Goal: Information Seeking & Learning: Learn about a topic

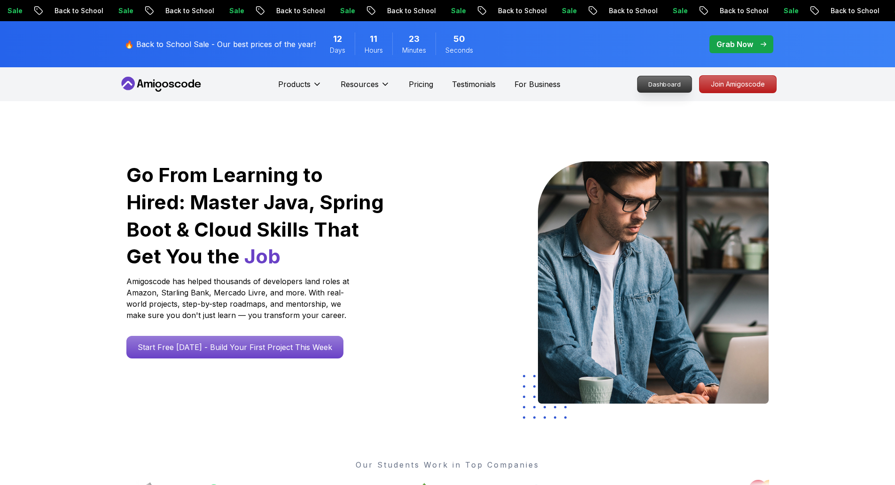
click at [667, 84] on p "Dashboard" at bounding box center [665, 84] width 54 height 16
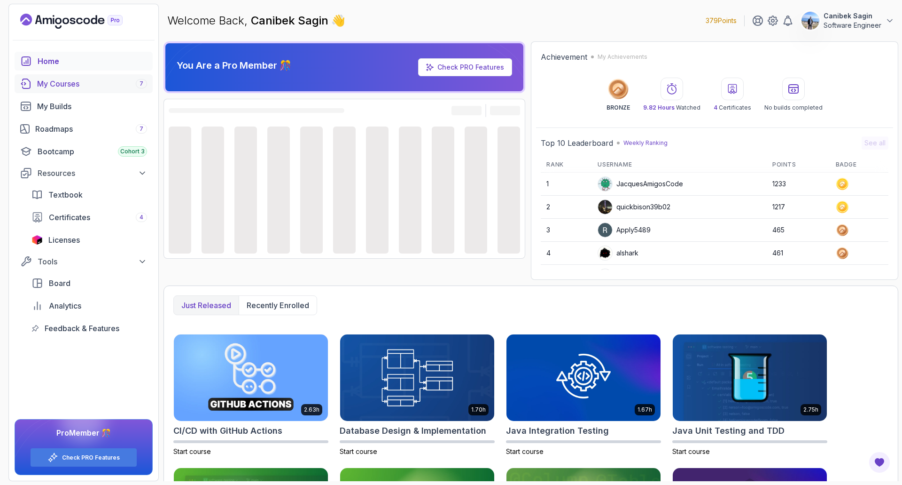
click at [74, 85] on div "My Courses 7" at bounding box center [92, 83] width 110 height 11
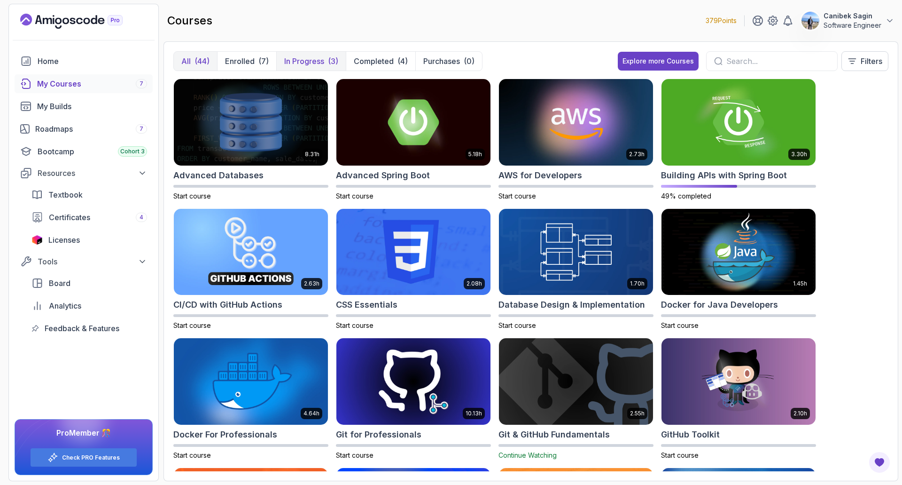
click at [288, 63] on p "In Progress" at bounding box center [304, 60] width 40 height 11
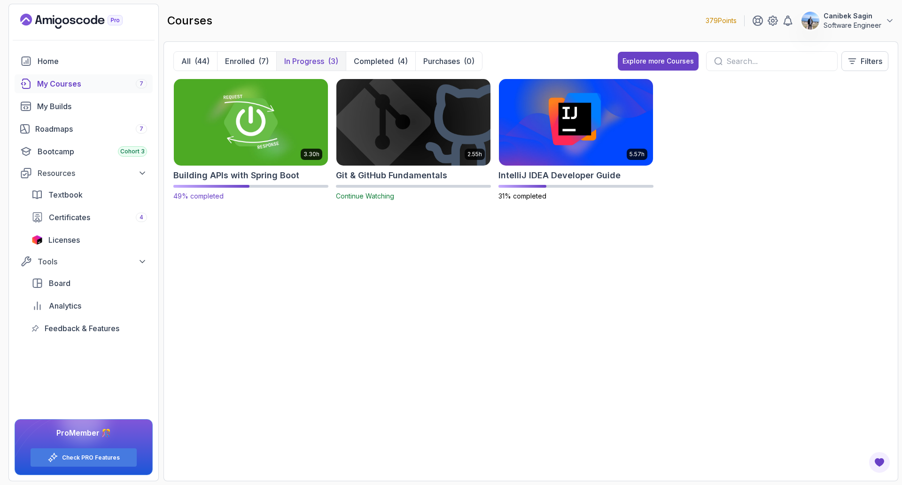
click at [252, 123] on img at bounding box center [251, 122] width 162 height 91
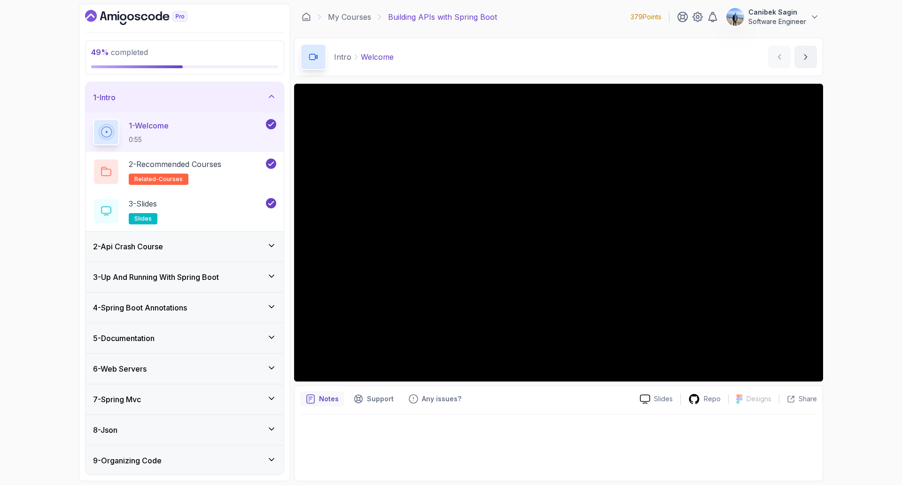
click at [199, 103] on div "1 - Intro" at bounding box center [185, 97] width 198 height 30
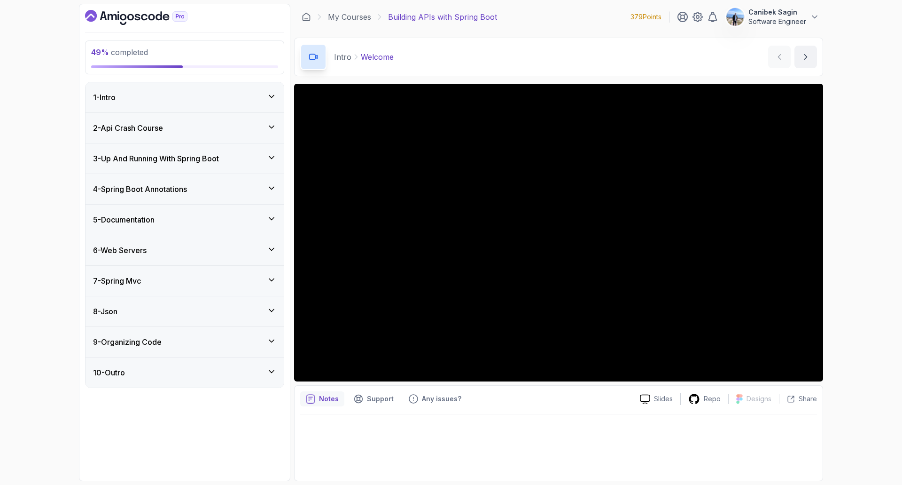
click at [181, 153] on div "3 - Up And Running With Spring Boot" at bounding box center [185, 158] width 198 height 30
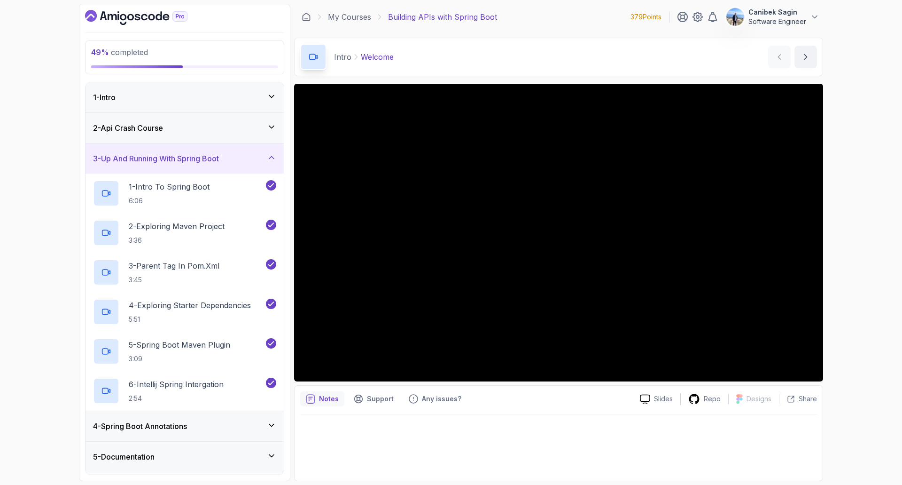
click at [206, 157] on h3 "3 - Up And Running With Spring Boot" at bounding box center [156, 158] width 126 height 11
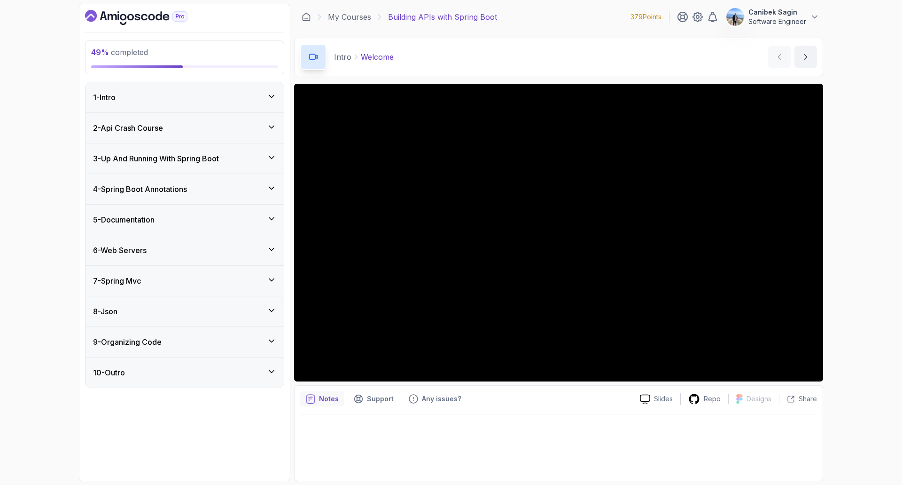
click at [210, 189] on div "4 - Spring Boot Annotations" at bounding box center [184, 188] width 183 height 11
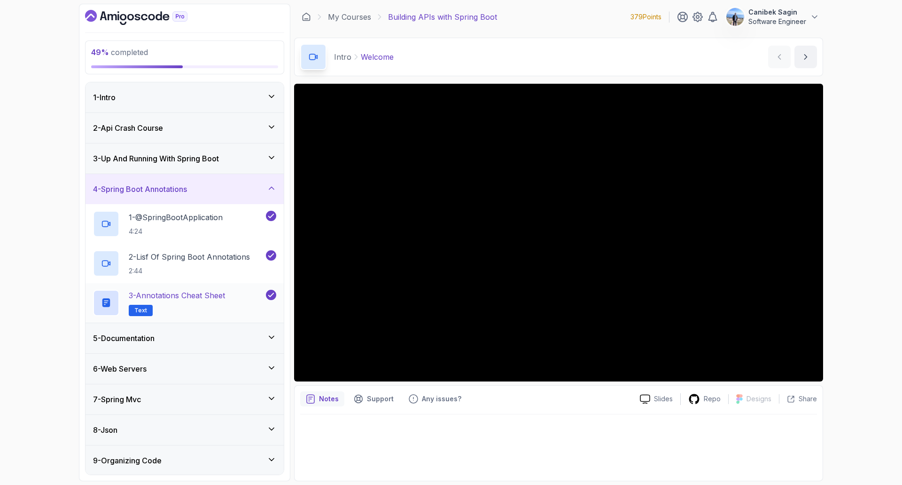
scroll to position [31, 0]
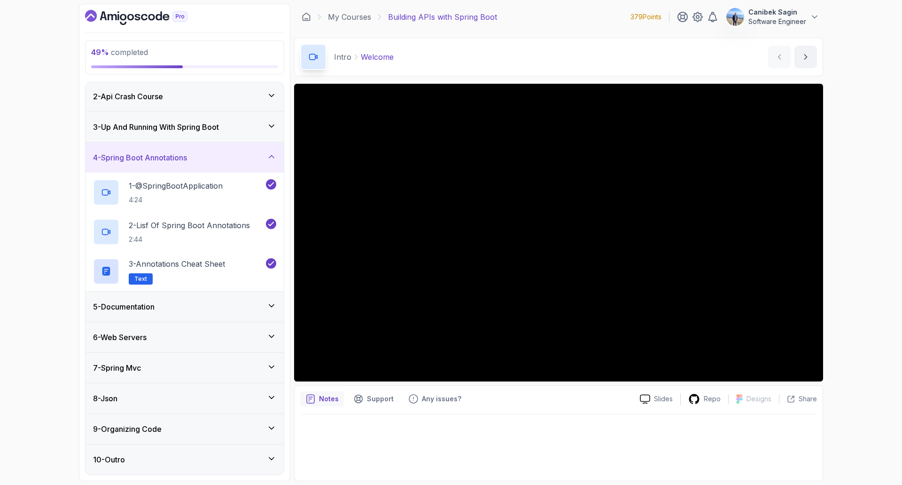
click at [235, 316] on div "5 - Documentation" at bounding box center [185, 306] width 198 height 30
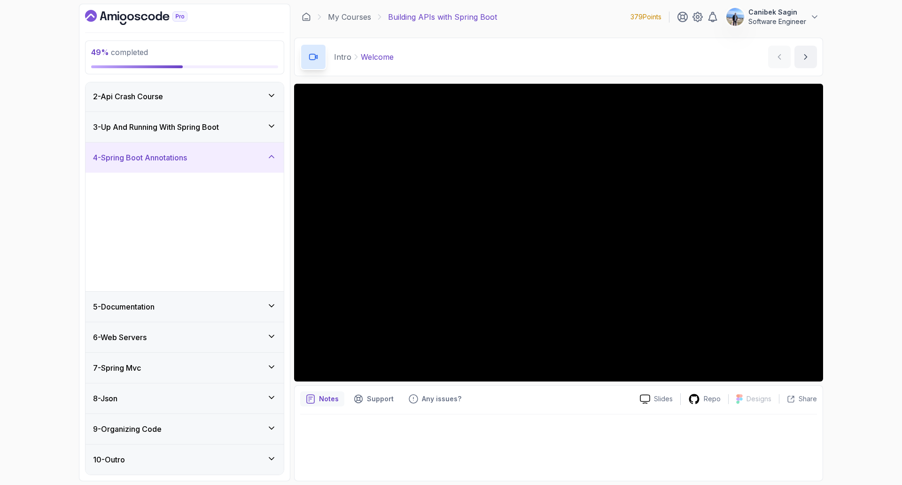
scroll to position [0, 0]
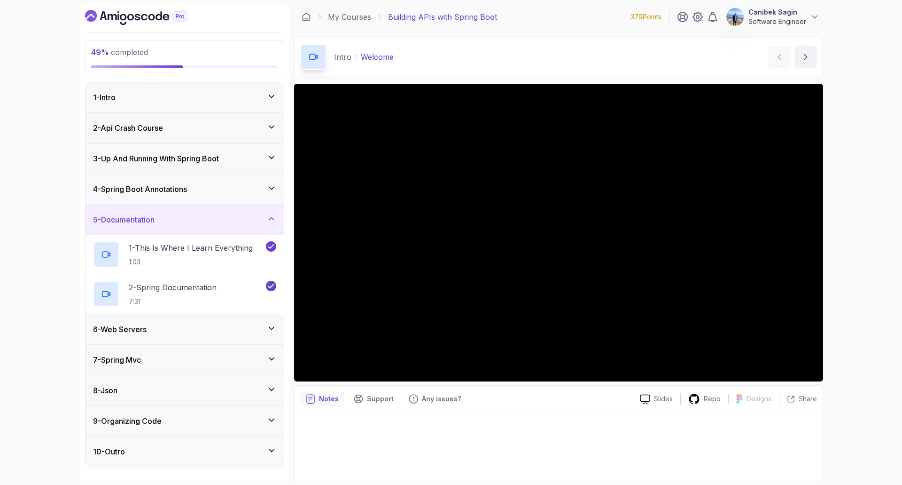
click at [244, 327] on div "6 - Web Servers" at bounding box center [184, 328] width 183 height 11
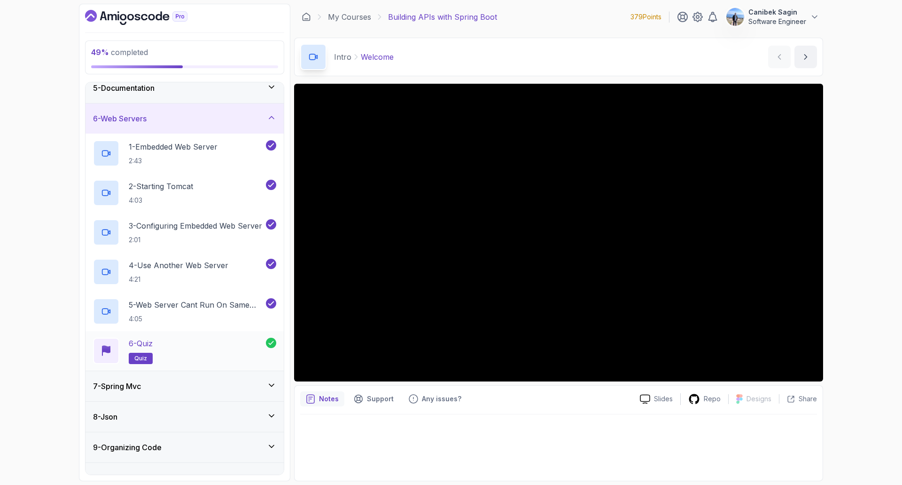
scroll to position [150, 0]
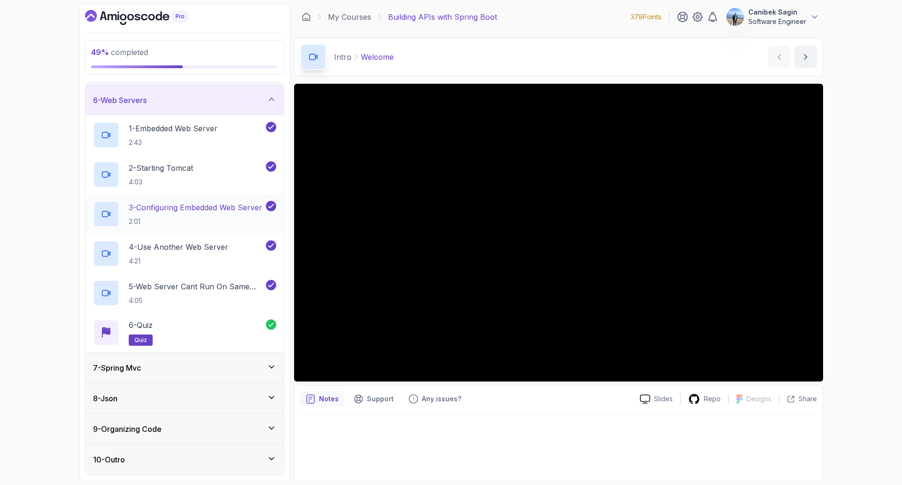
click at [220, 365] on div "7 - Spring Mvc" at bounding box center [184, 367] width 183 height 11
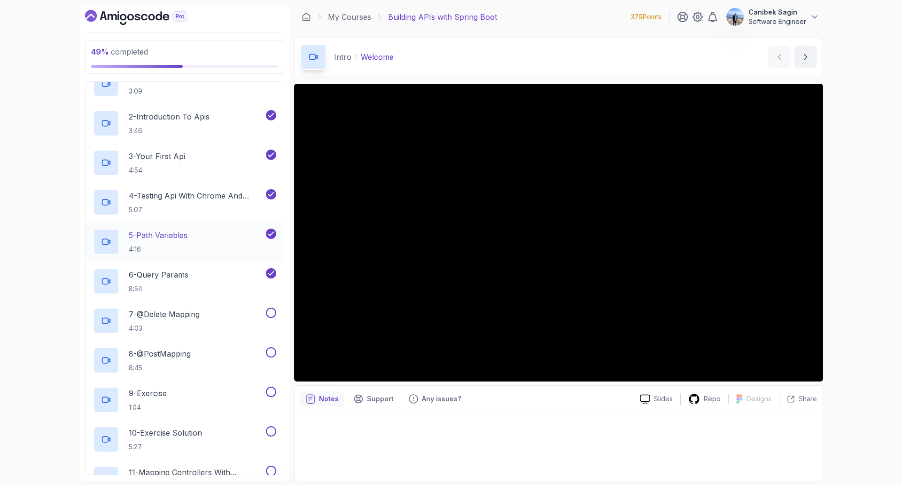
scroll to position [235, 0]
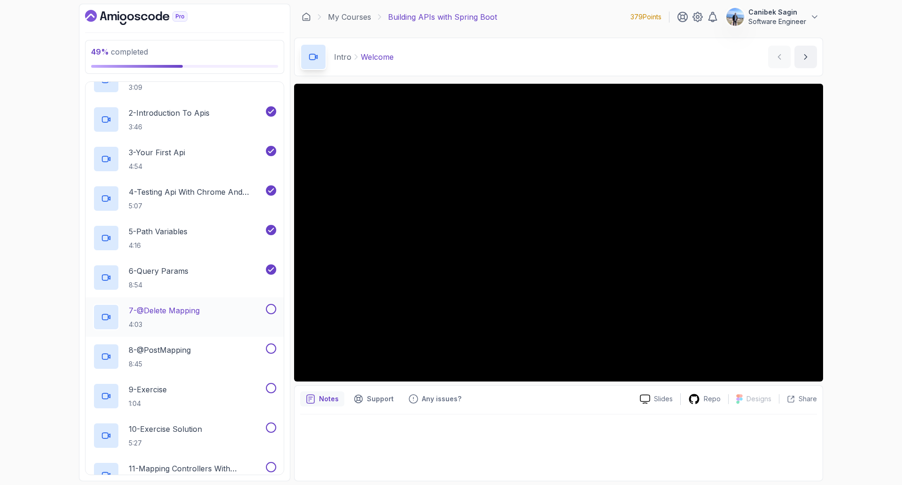
click at [195, 313] on p "7 - @Delete Mapping" at bounding box center [164, 310] width 71 height 11
click at [576, 404] on div "Notes Support Any issues?" at bounding box center [466, 398] width 332 height 15
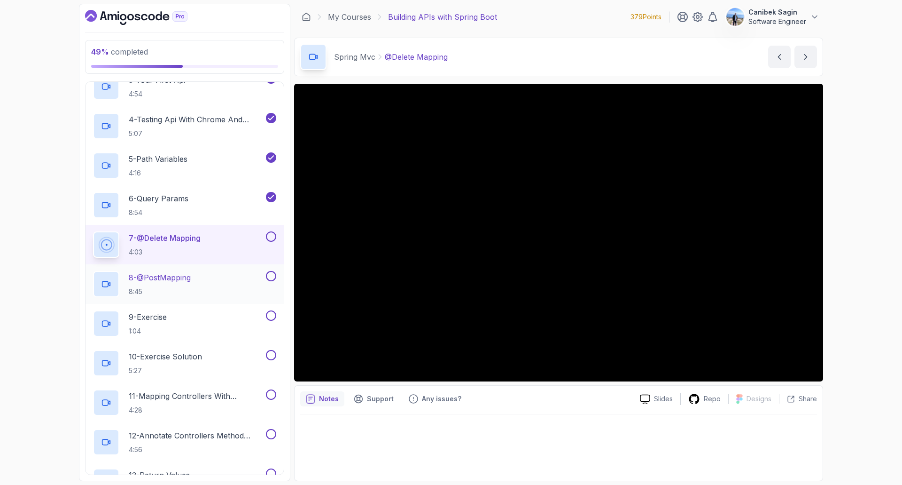
scroll to position [329, 0]
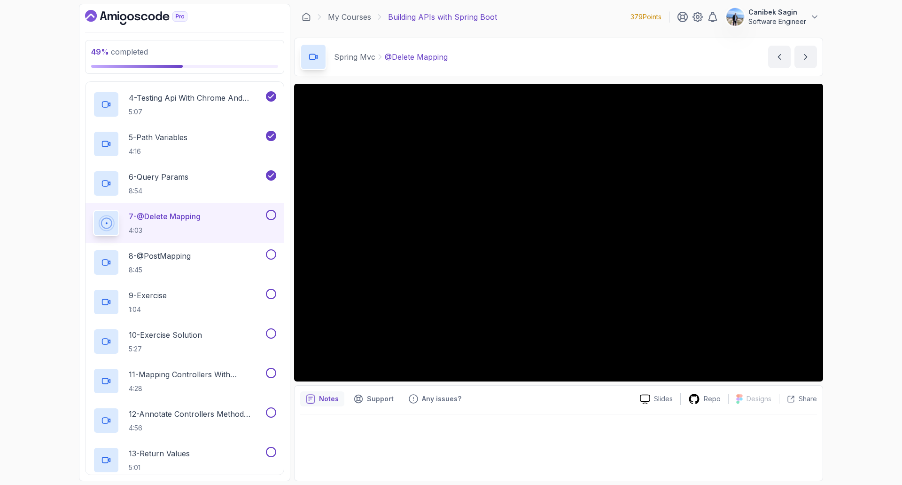
click at [272, 219] on button at bounding box center [271, 215] width 10 height 10
click at [237, 261] on div "8 - @PostMapping 8:45" at bounding box center [178, 262] width 171 height 26
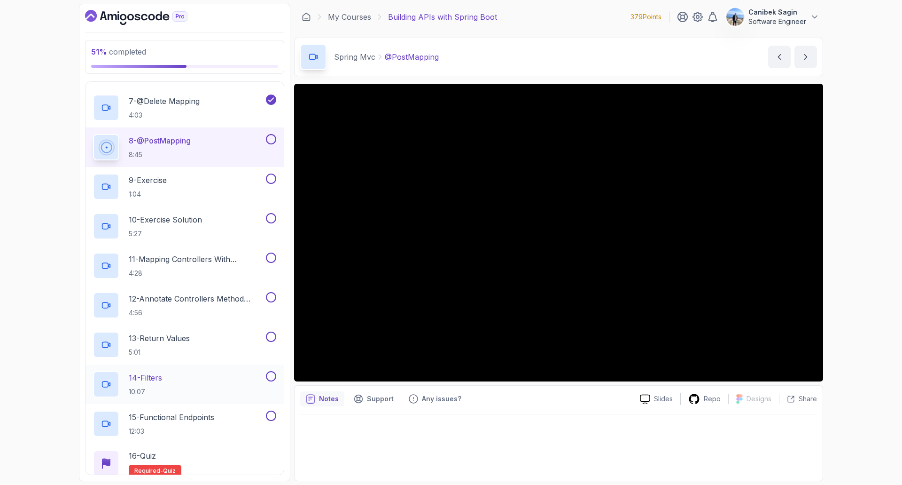
scroll to position [423, 0]
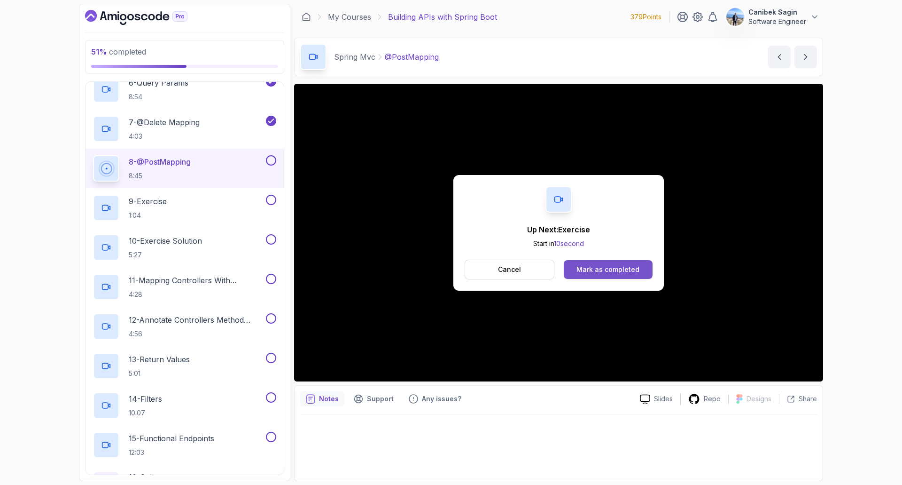
click at [622, 272] on div "Mark as completed" at bounding box center [608, 269] width 63 height 9
